Goal: Find specific page/section: Find specific page/section

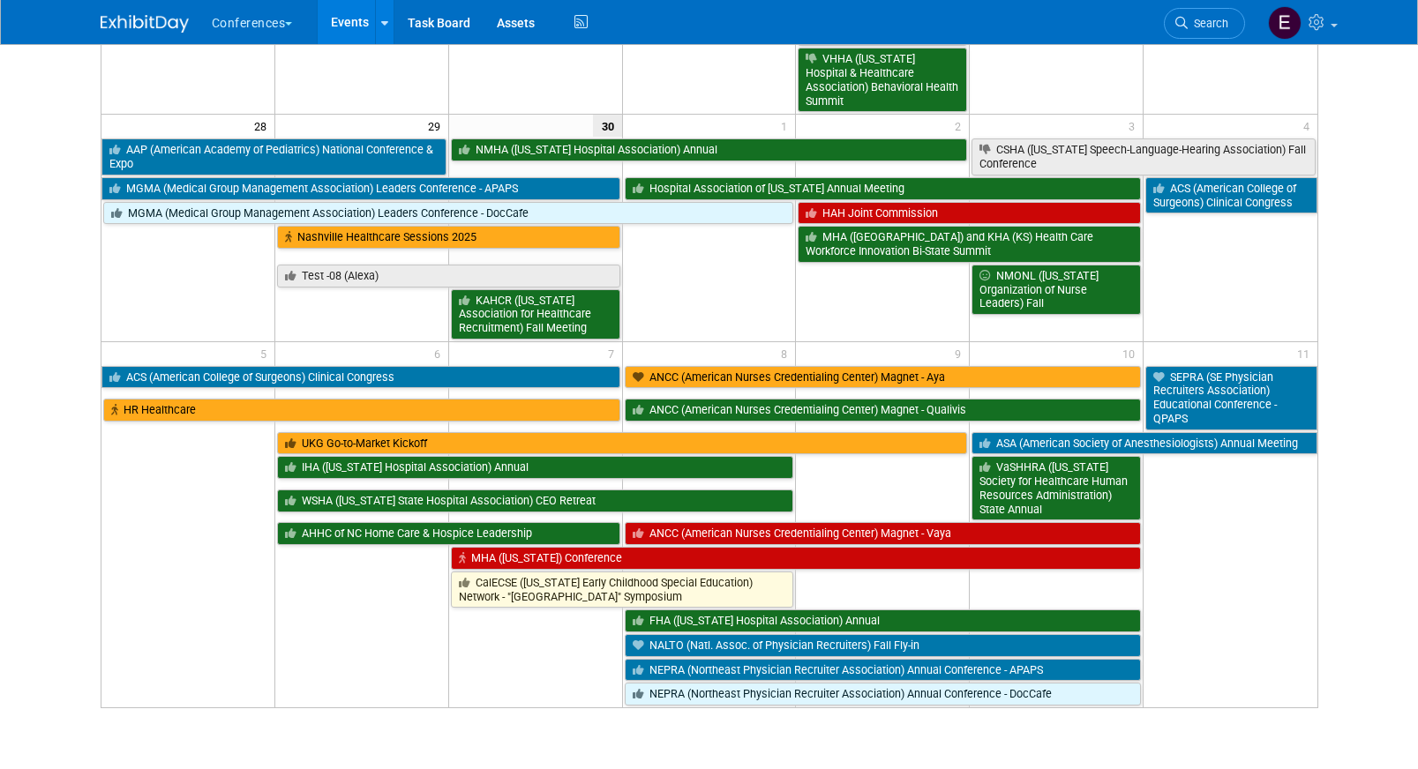
scroll to position [1266, 0]
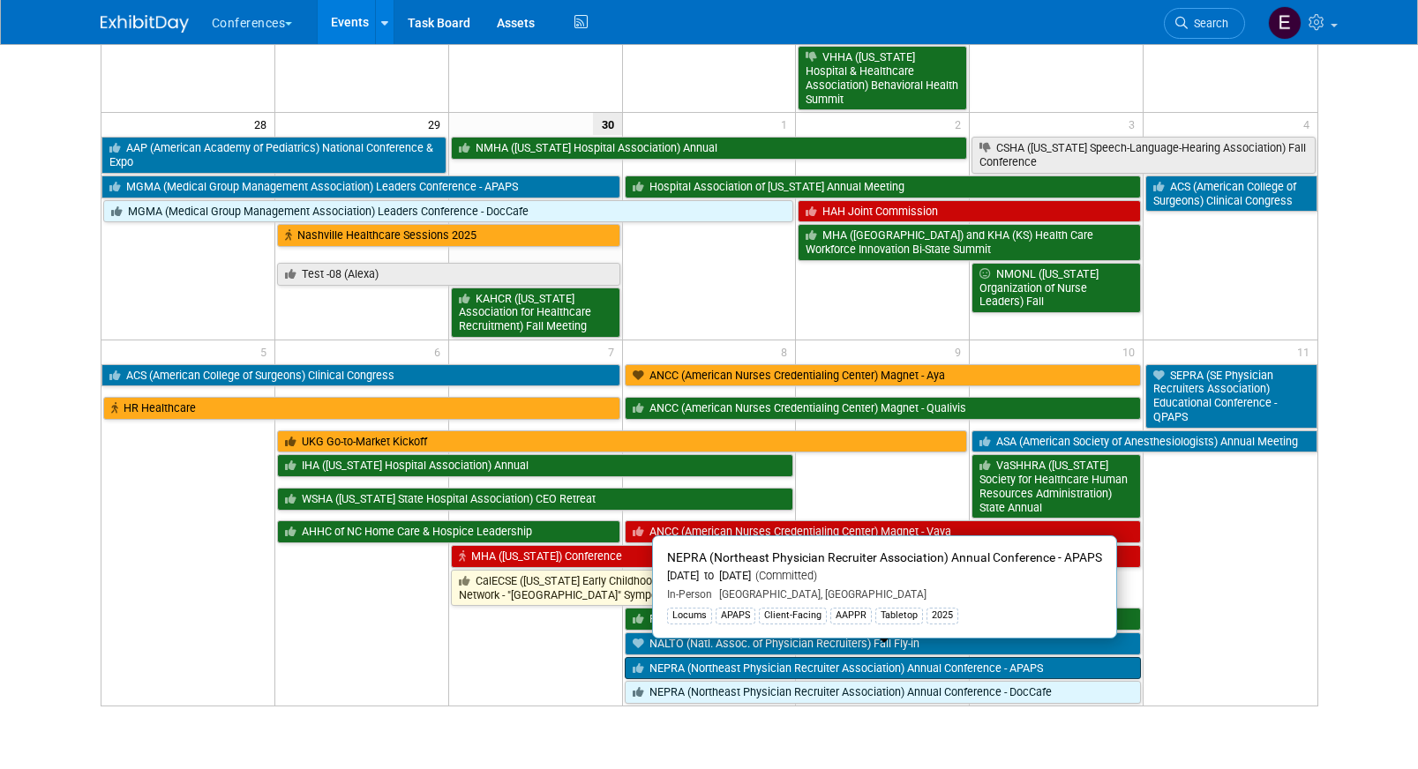
click at [701, 657] on link "NEPRA (Northeast Physician Recruiter Association) Annual Conference - APAPS" at bounding box center [883, 668] width 517 height 23
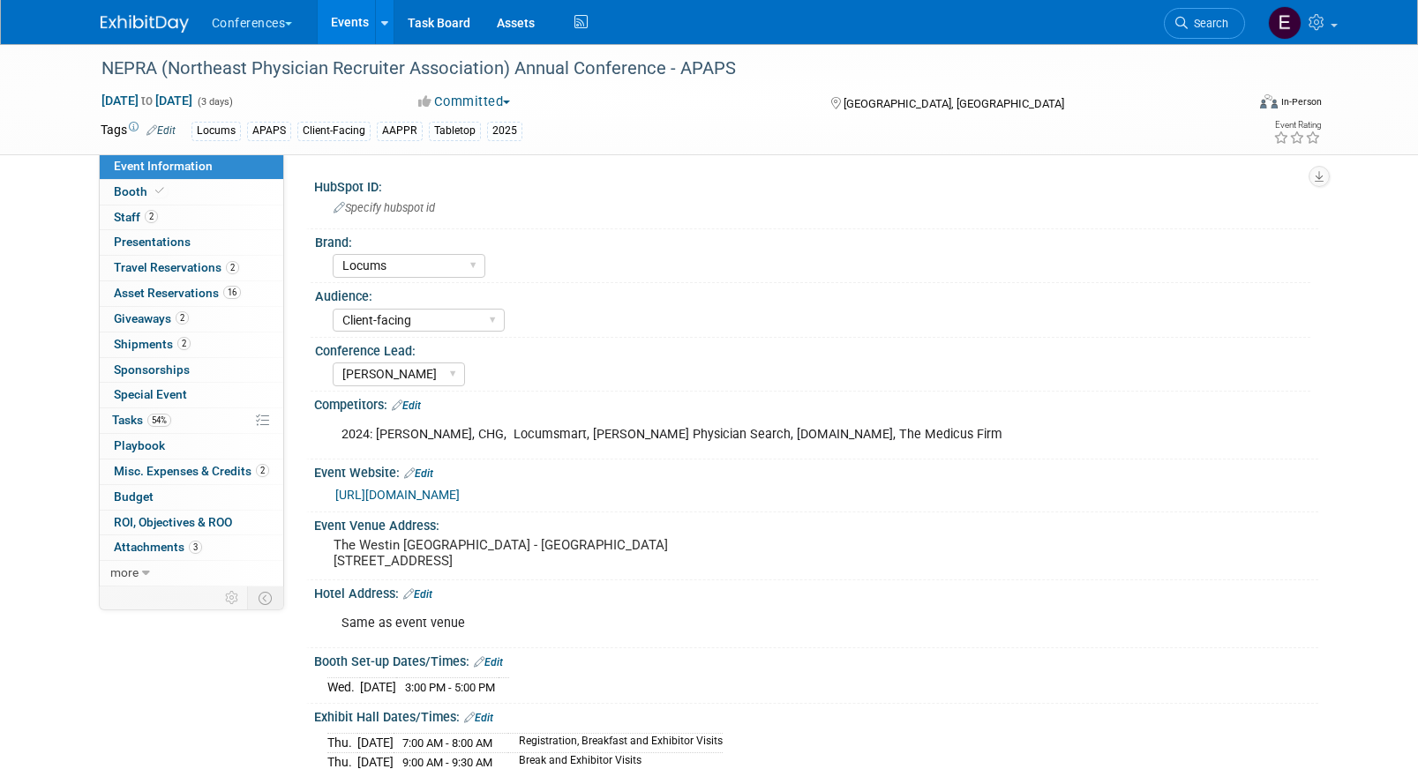
select select "Locums"
select select "Client-facing"
select select "[PERSON_NAME]"
click at [209, 265] on span "Travel Reservations 2" at bounding box center [176, 267] width 125 height 14
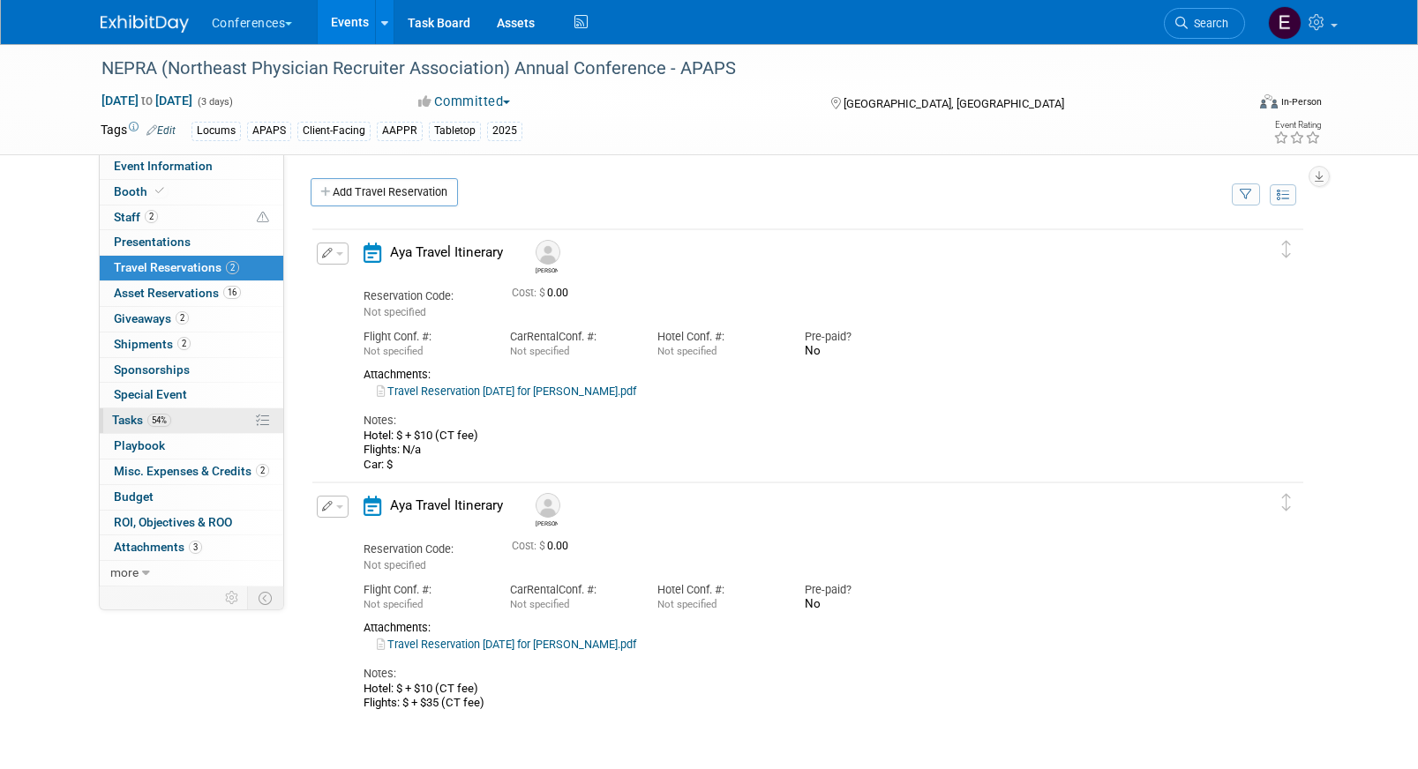
click at [184, 416] on link "54% Tasks 54%" at bounding box center [192, 421] width 184 height 25
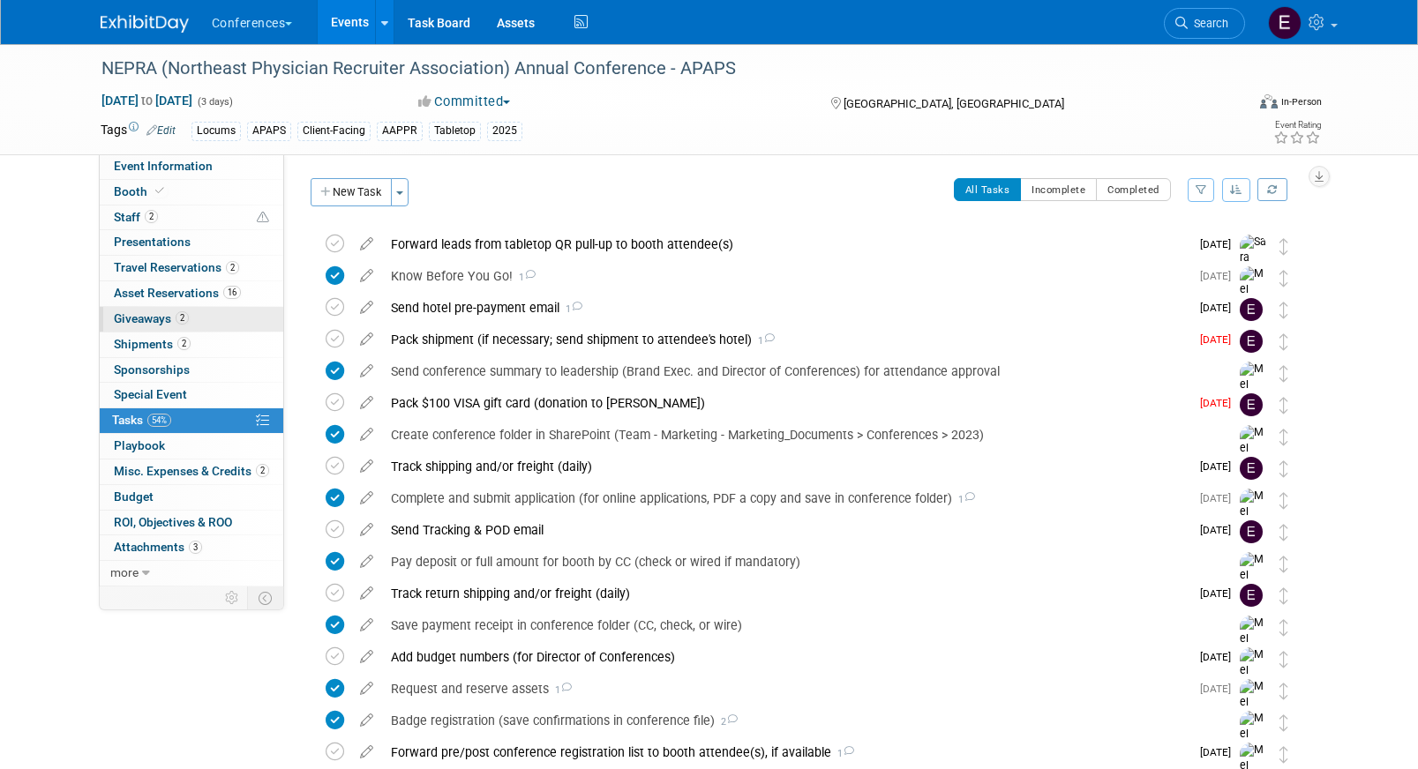
click at [216, 311] on link "2 Giveaways 2" at bounding box center [192, 319] width 184 height 25
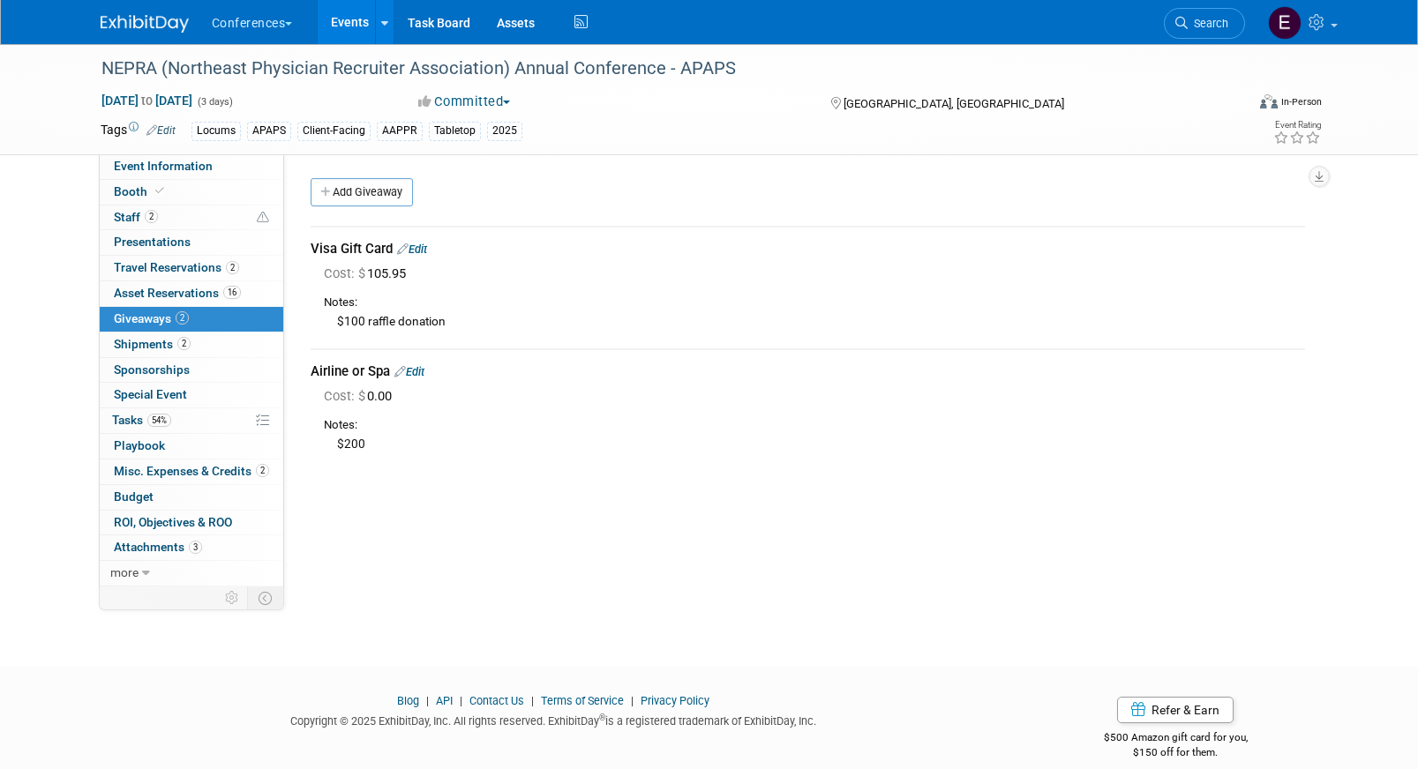
click at [423, 251] on link "Edit" at bounding box center [412, 249] width 30 height 13
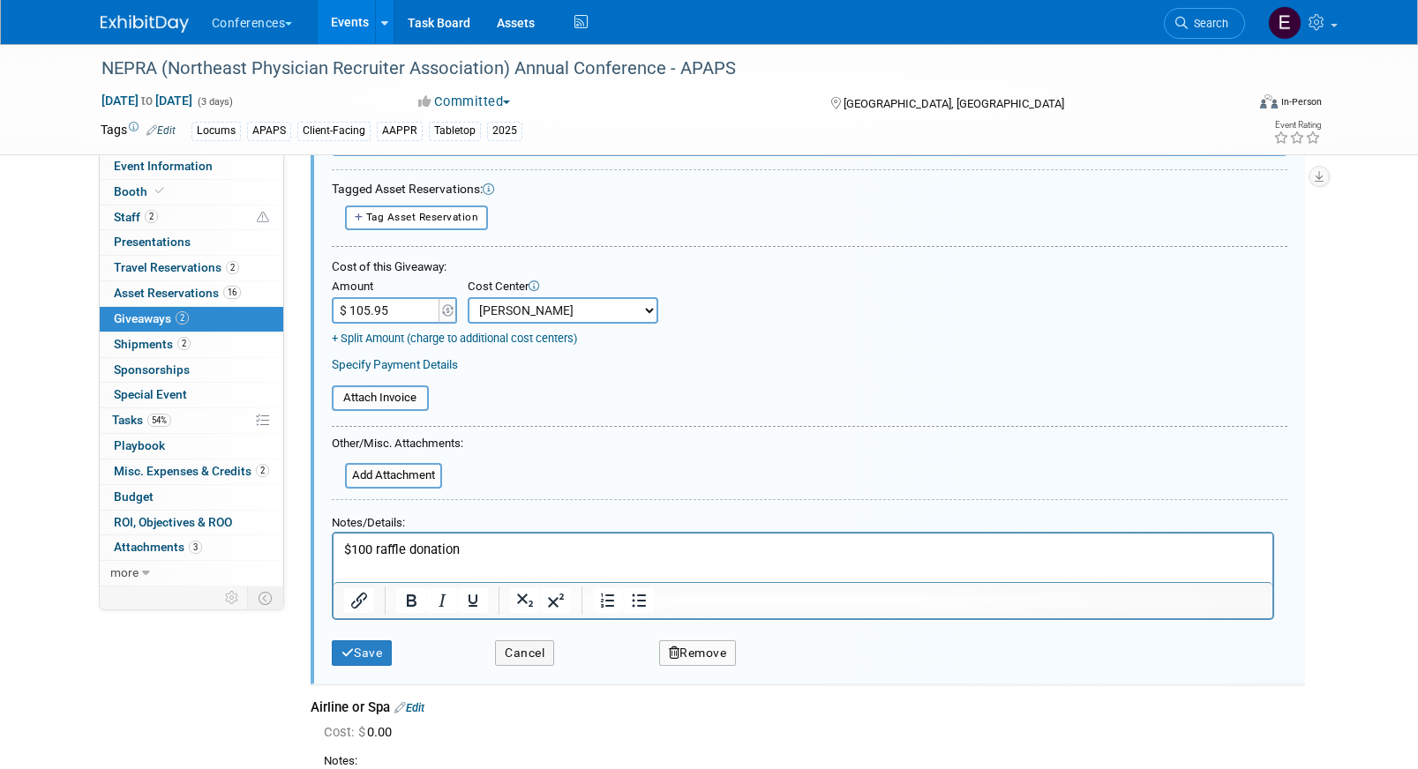
scroll to position [138, 0]
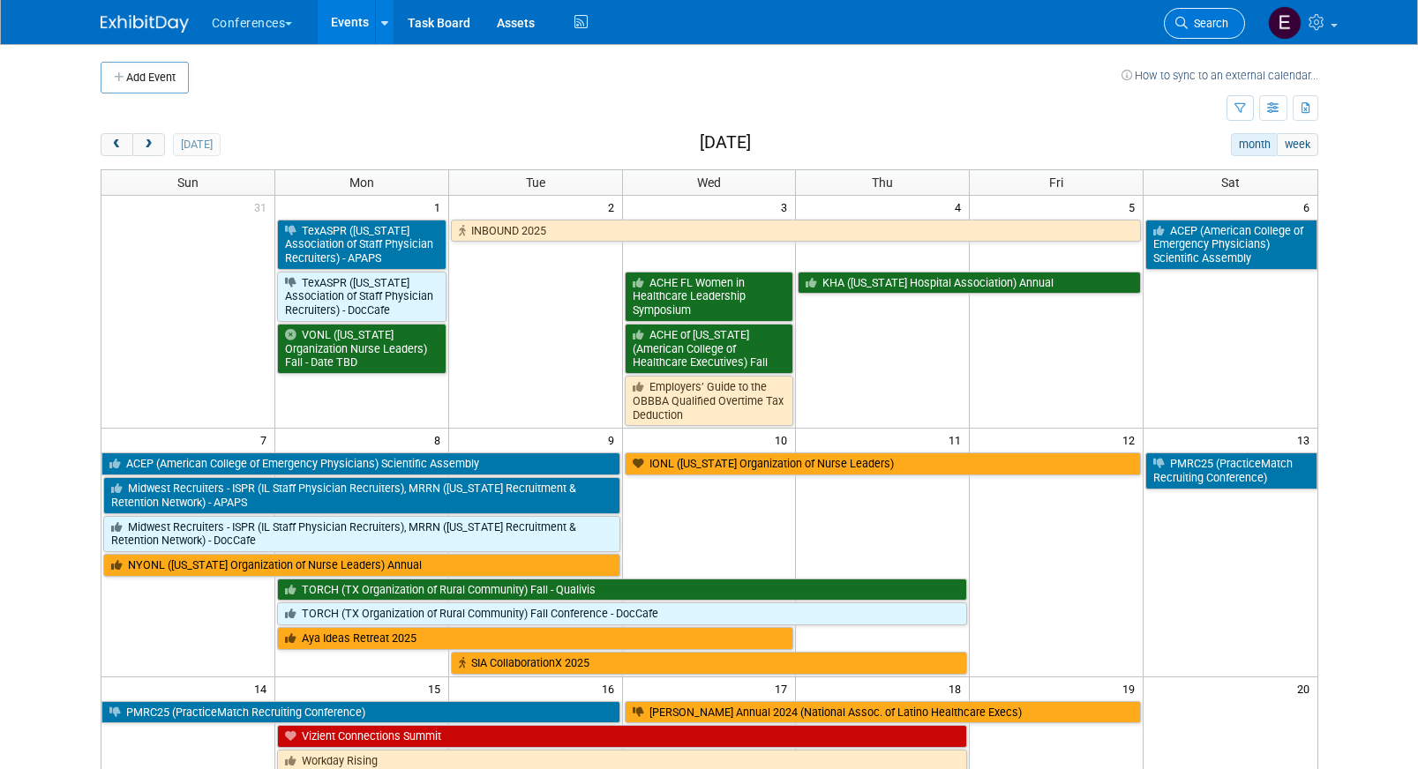
click at [1196, 29] on span "Search" at bounding box center [1208, 23] width 41 height 13
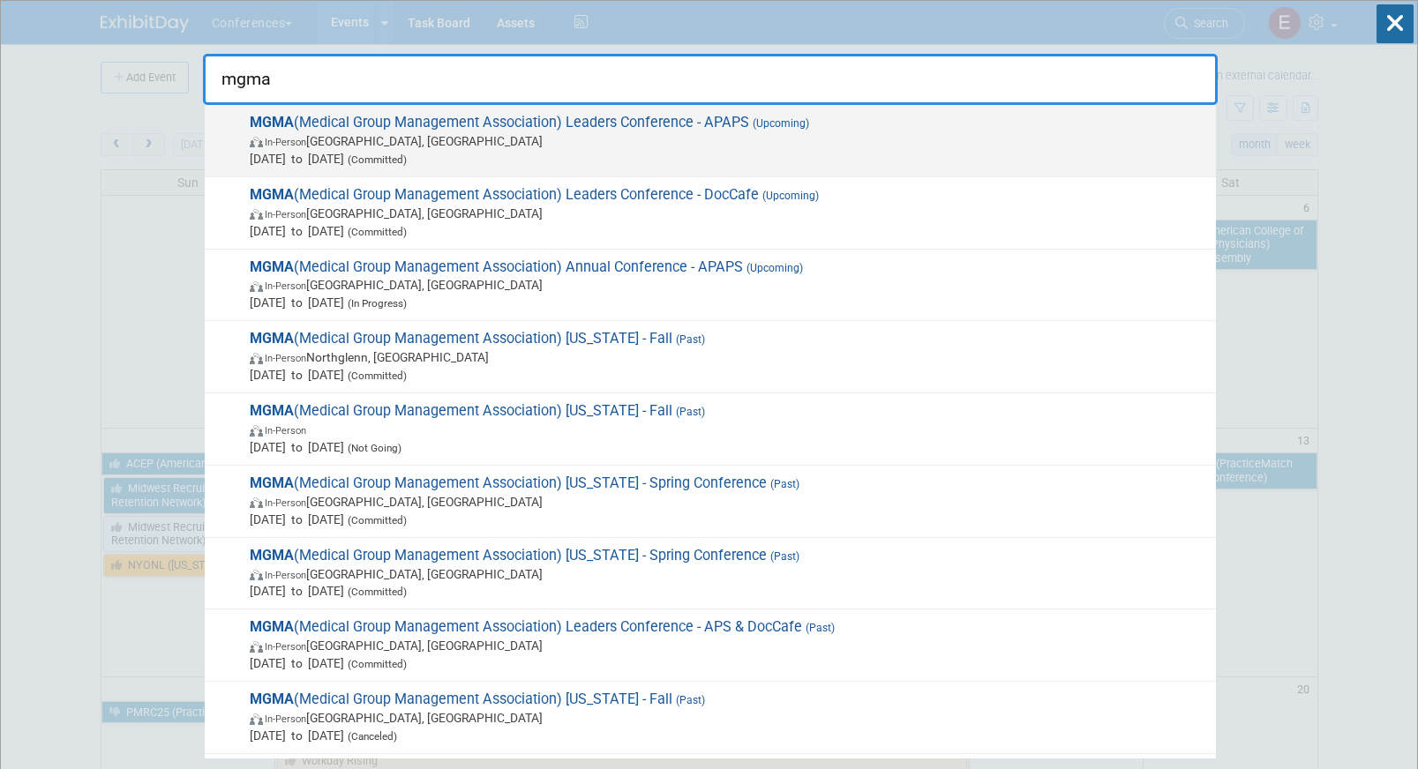
type input "mgma"
click at [916, 143] on span "In-Person [GEOGRAPHIC_DATA], [GEOGRAPHIC_DATA]" at bounding box center [728, 141] width 957 height 18
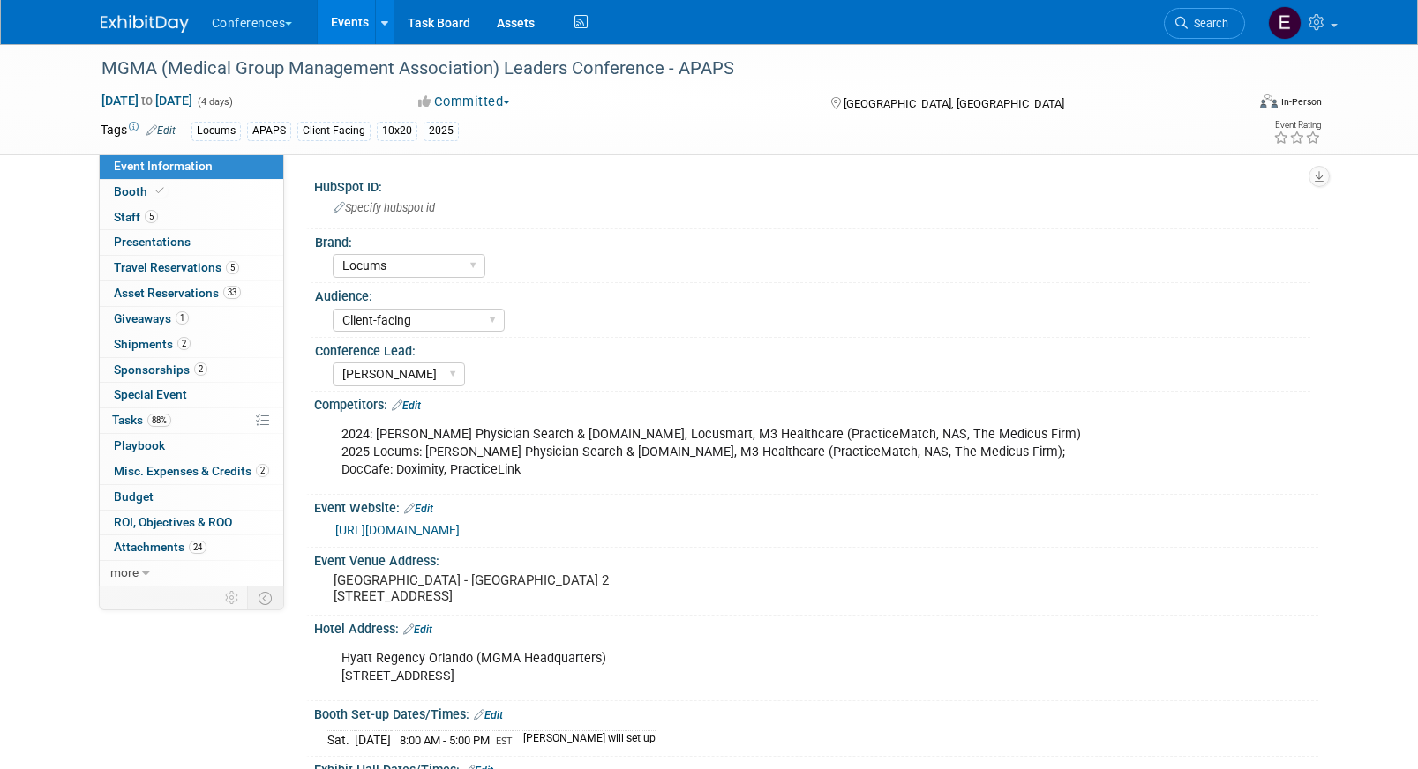
select select "Locums"
select select "Client-facing"
select select "Mel"
click at [188, 258] on link "5 Travel Reservations 5" at bounding box center [192, 268] width 184 height 25
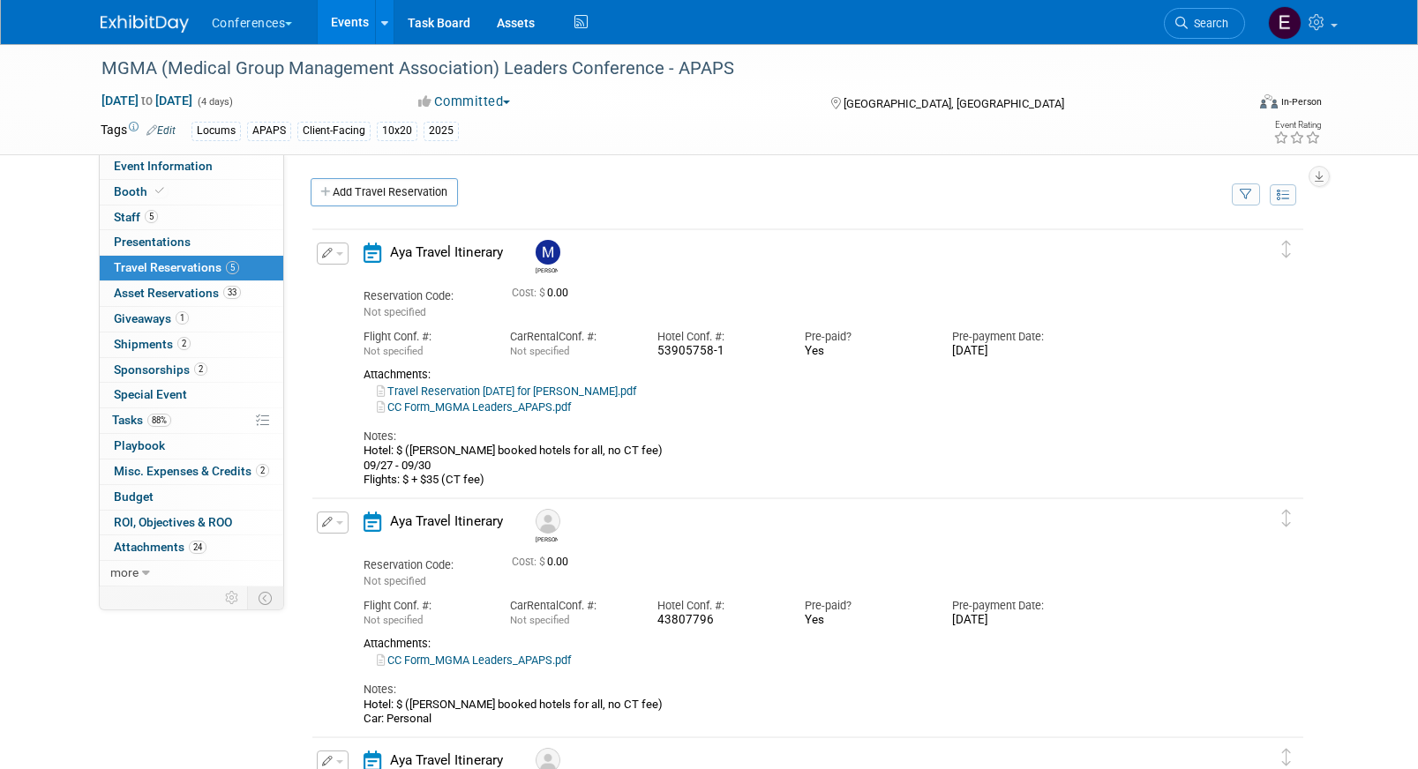
scroll to position [56, 0]
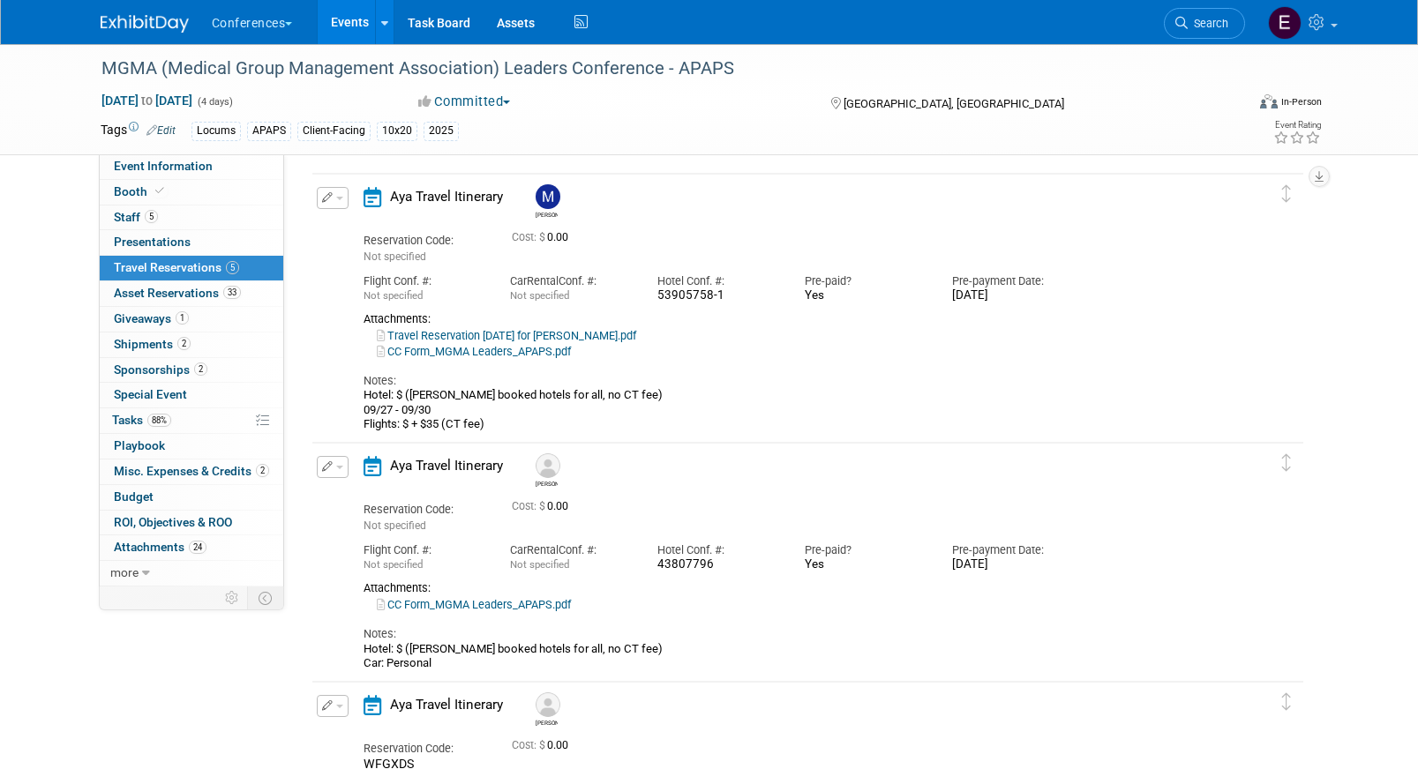
click at [438, 351] on link "CC Form_MGMA Leaders_APAPS.pdf" at bounding box center [474, 351] width 194 height 13
click at [1209, 13] on link "Search" at bounding box center [1204, 23] width 81 height 31
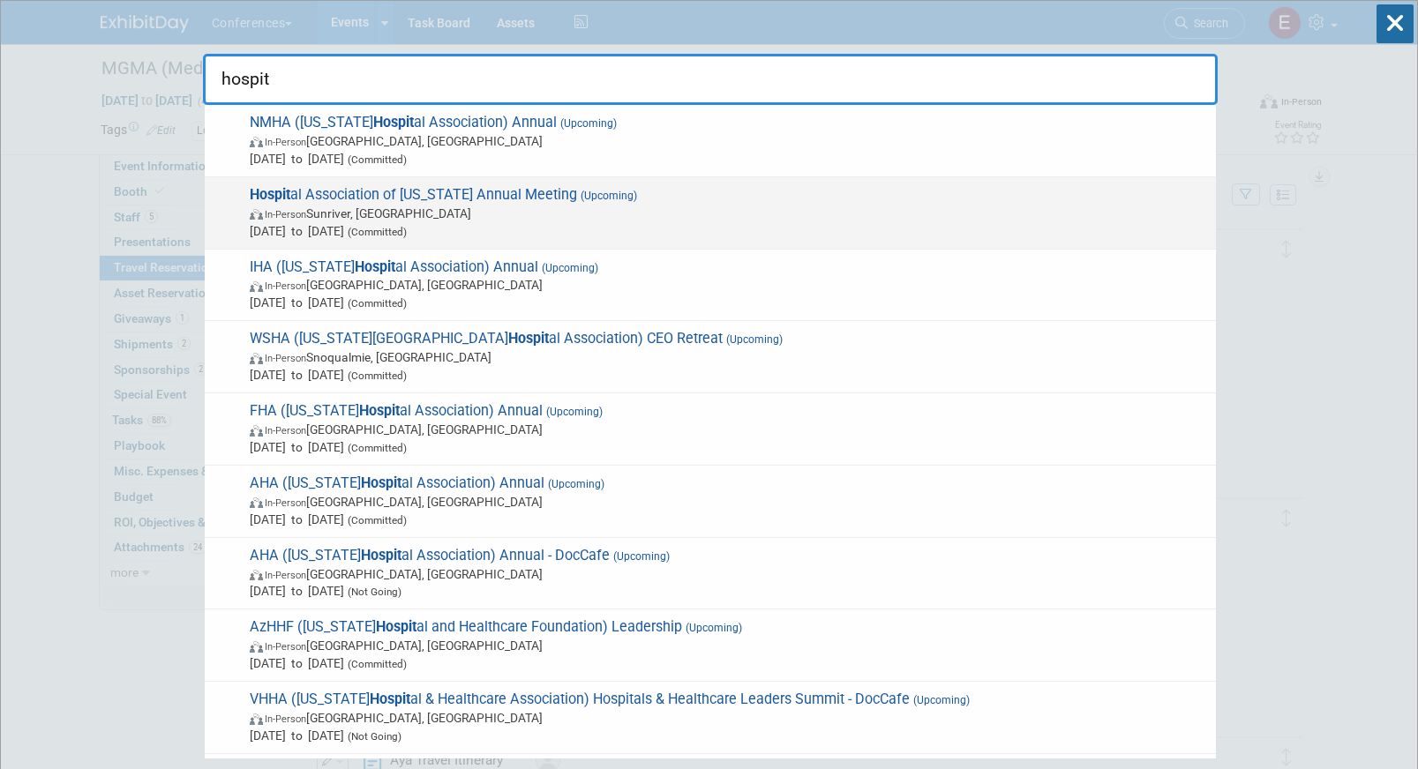
type input "hospit"
click at [631, 198] on span "Hospit al Association of Oregon Annual Meeting (Upcoming) In-Person Sunriver, O…" at bounding box center [725, 213] width 963 height 54
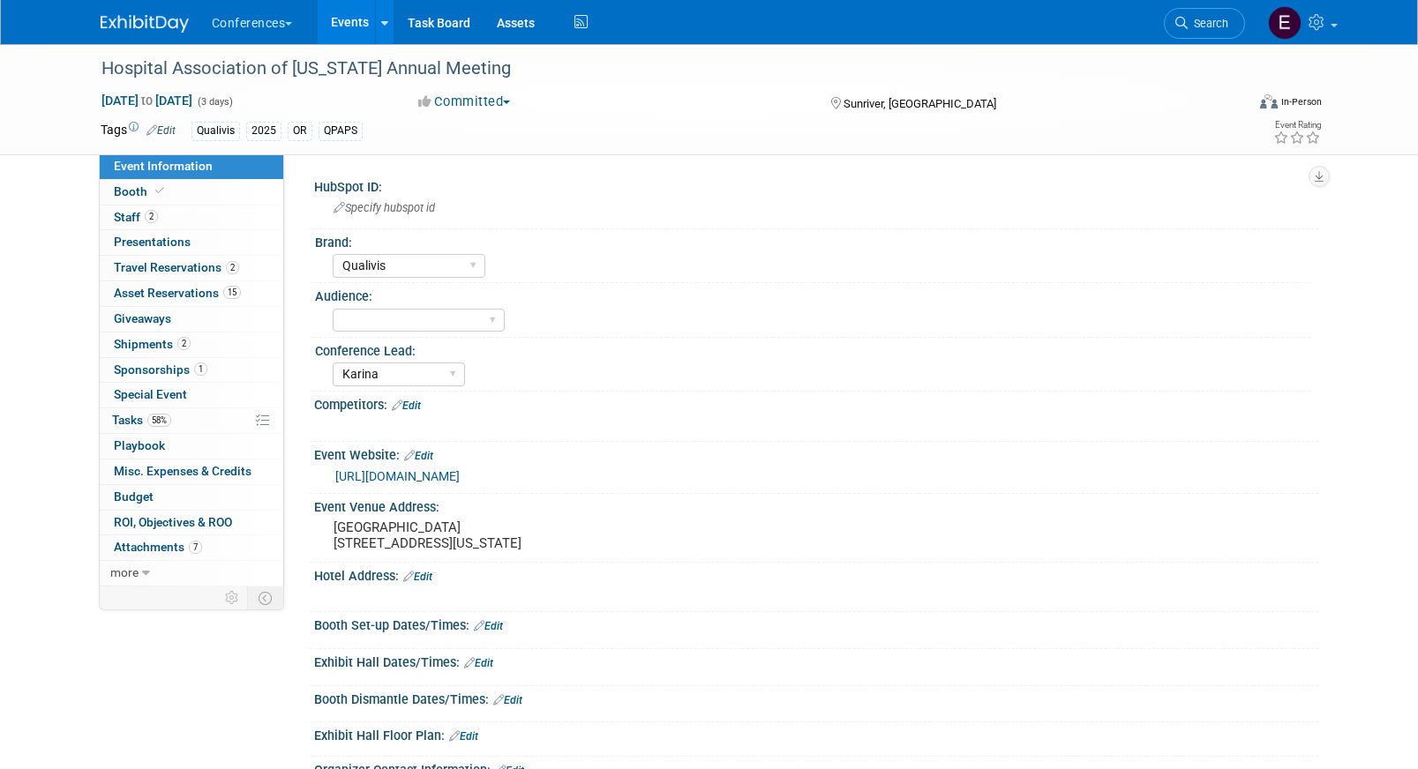
select select "Qualivis"
select select "Karina"
click at [142, 342] on span "Shipments 2" at bounding box center [152, 344] width 77 height 14
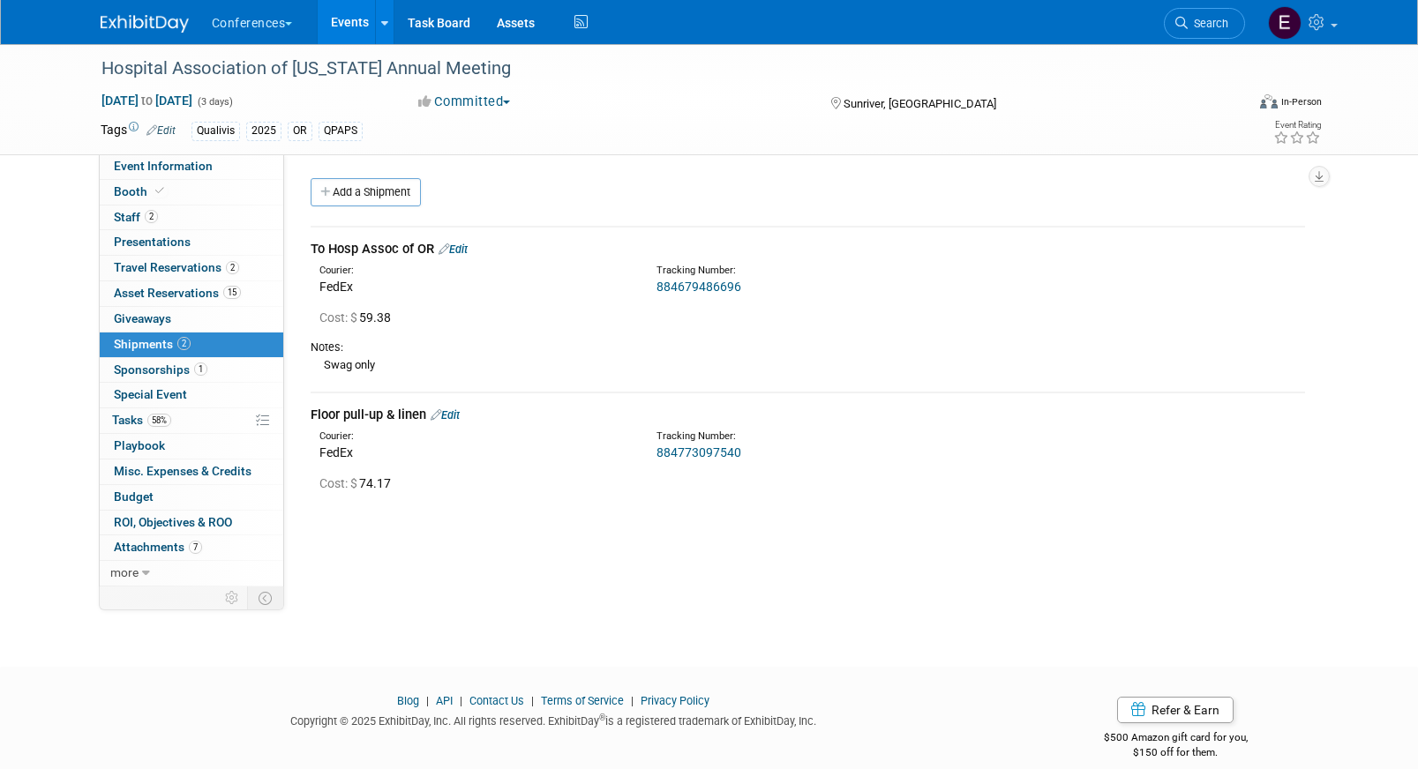
click at [671, 455] on link "884773097540" at bounding box center [698, 453] width 85 height 14
